Goal: Register for event/course

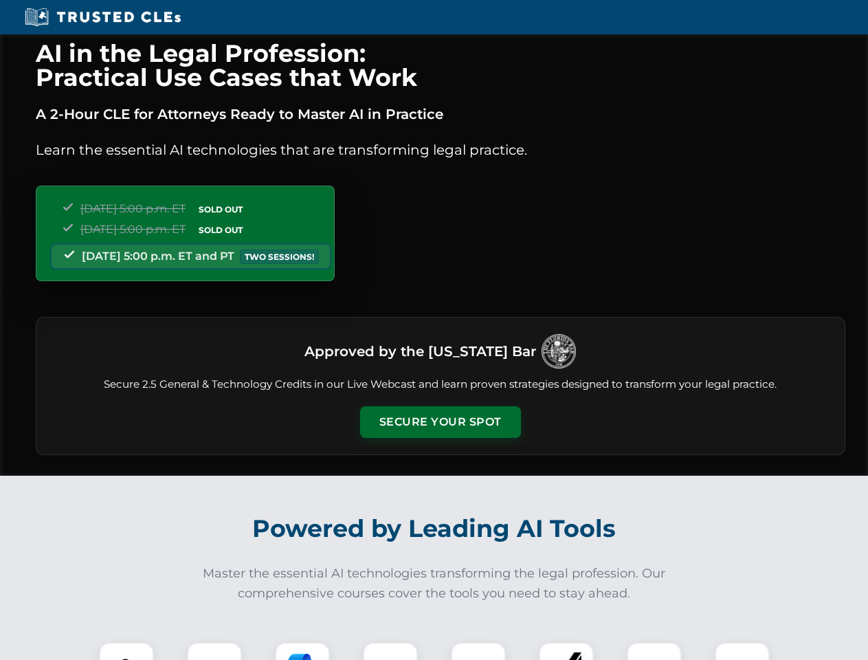
click at [440, 422] on button "Secure Your Spot" at bounding box center [440, 422] width 161 height 32
click at [127, 651] on img at bounding box center [127, 670] width 40 height 40
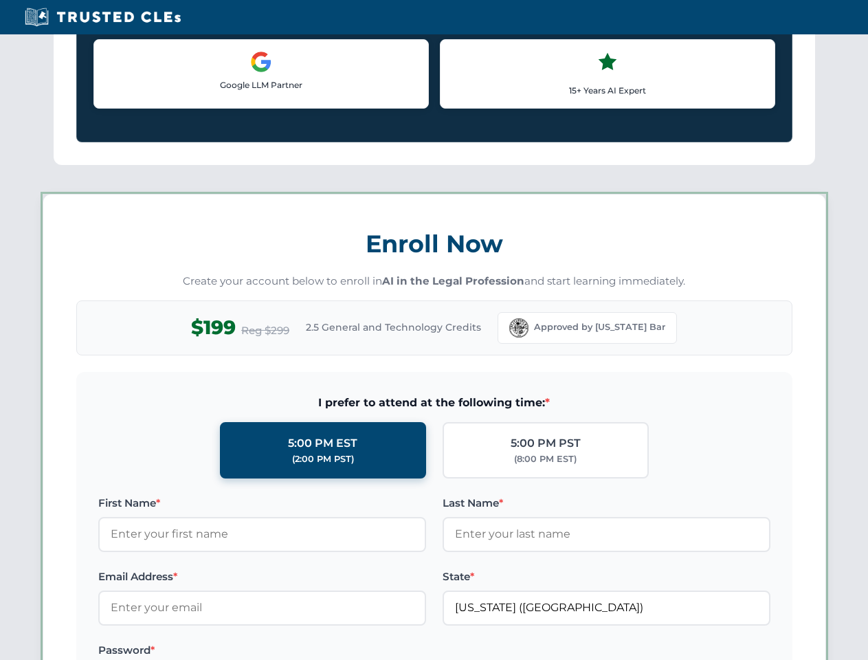
click at [303, 651] on label "Password *" at bounding box center [262, 650] width 328 height 17
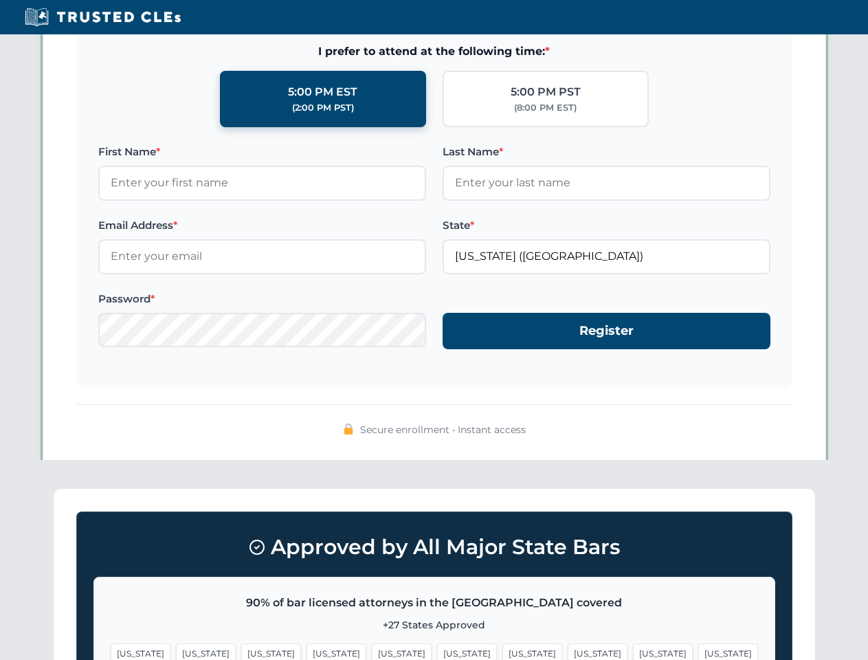
click at [633, 651] on span "[US_STATE]" at bounding box center [663, 654] width 60 height 20
